Goal: Task Accomplishment & Management: Use online tool/utility

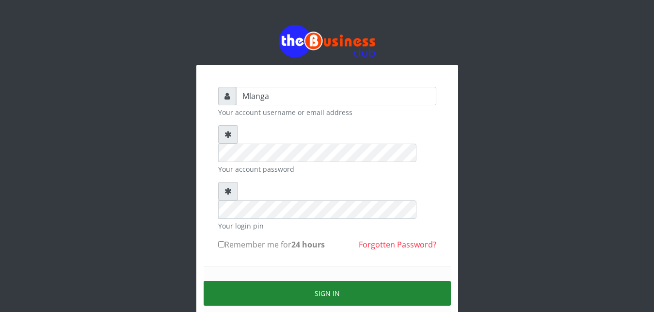
click at [354, 281] on button "Sign in" at bounding box center [326, 293] width 247 height 25
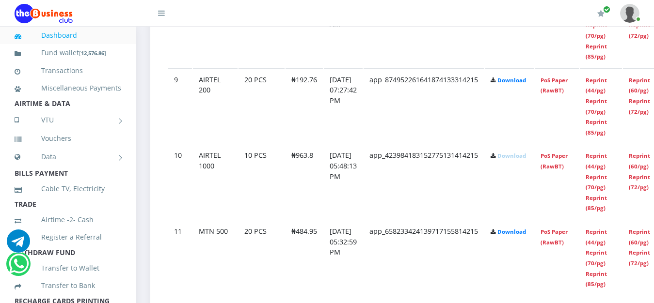
scroll to position [1161, 0]
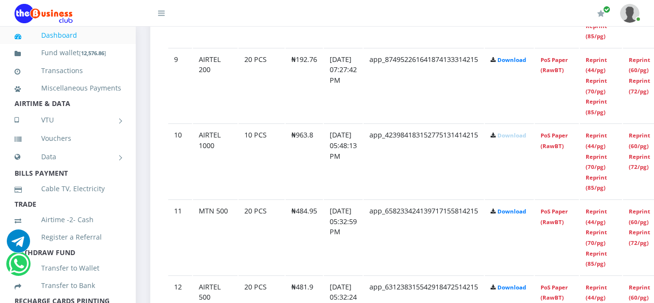
click at [607, 139] on link "Reprint (44/pg)" at bounding box center [595, 141] width 21 height 18
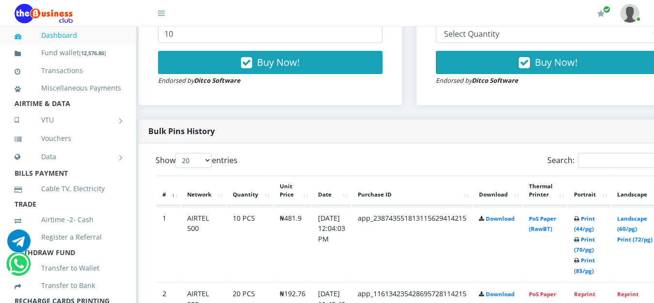
scroll to position [395, 16]
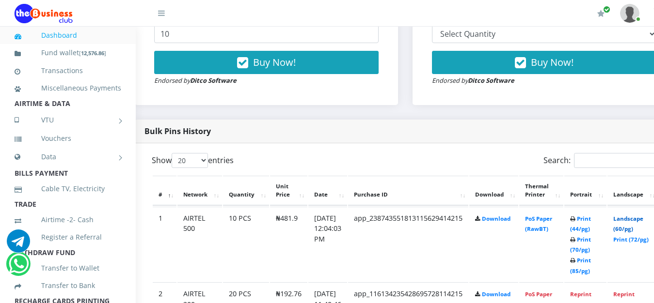
click at [635, 222] on link "Landscape (60/pg)" at bounding box center [628, 224] width 30 height 18
